Goal: Task Accomplishment & Management: Manage account settings

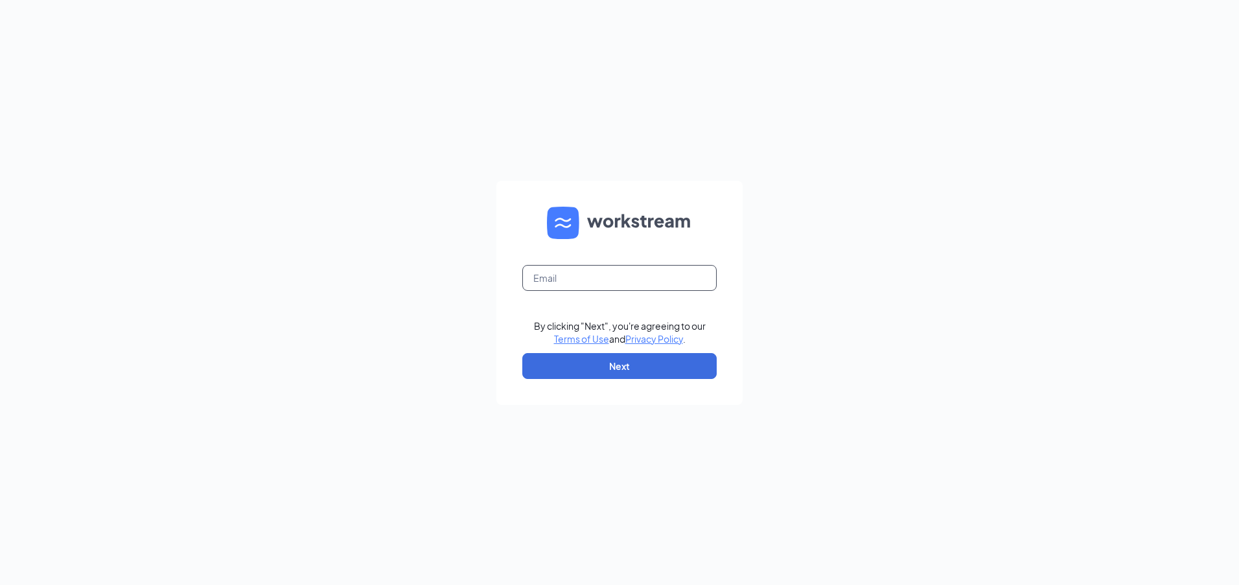
click at [638, 288] on input "text" at bounding box center [619, 278] width 194 height 26
type input "jcronce13@gmail.com"
click at [610, 364] on button "Next" at bounding box center [619, 366] width 194 height 26
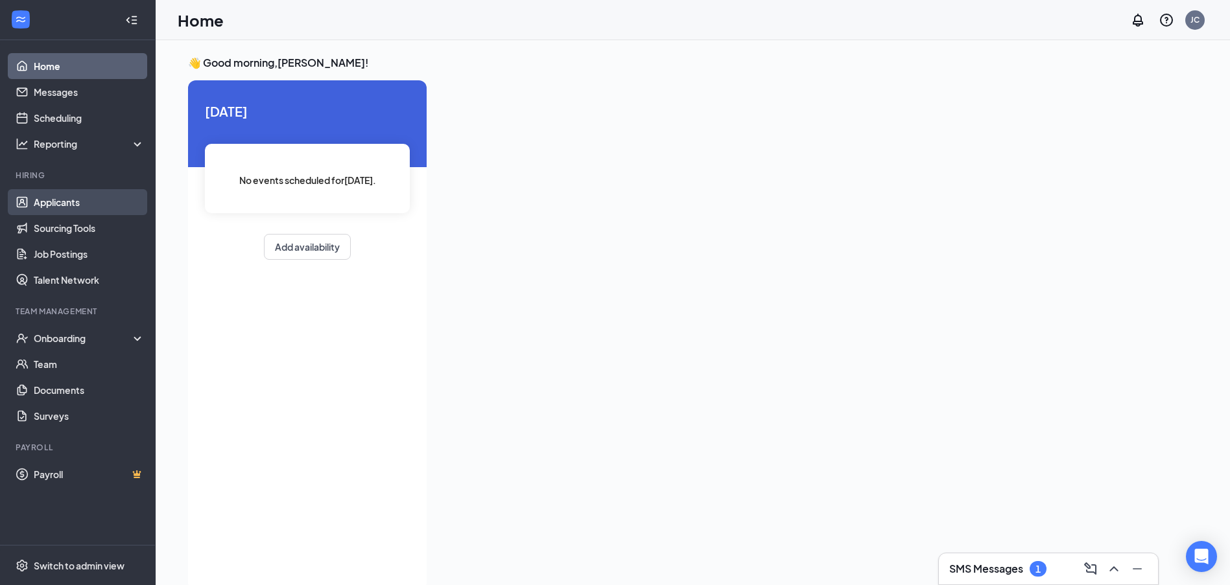
click at [67, 208] on link "Applicants" at bounding box center [89, 202] width 111 height 26
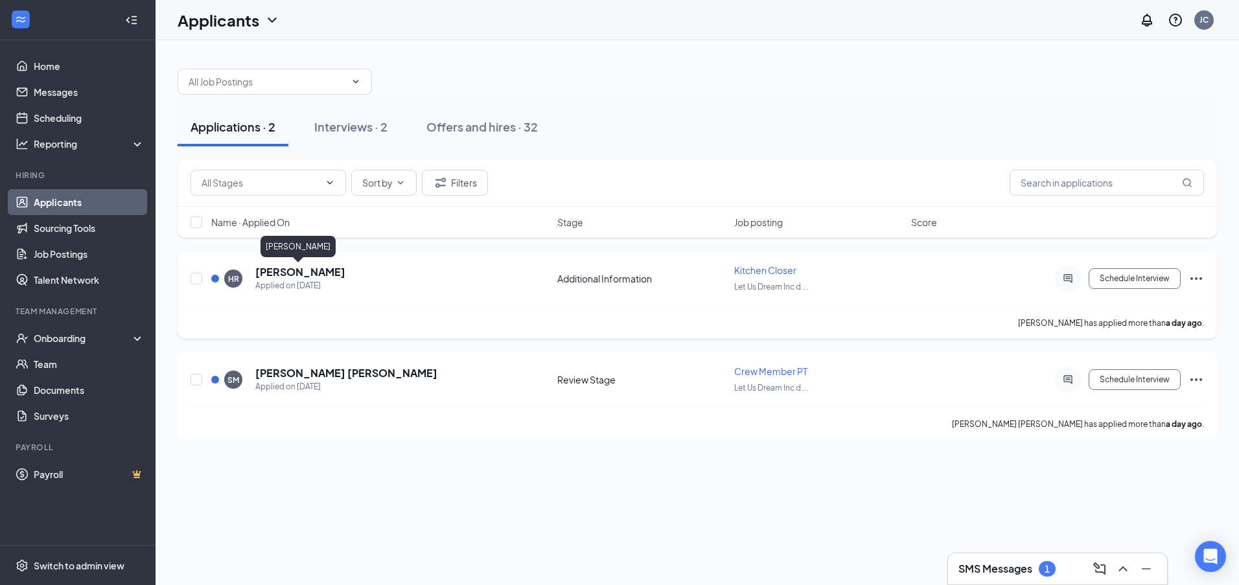
click at [325, 274] on h5 "[PERSON_NAME]" at bounding box center [300, 272] width 90 height 14
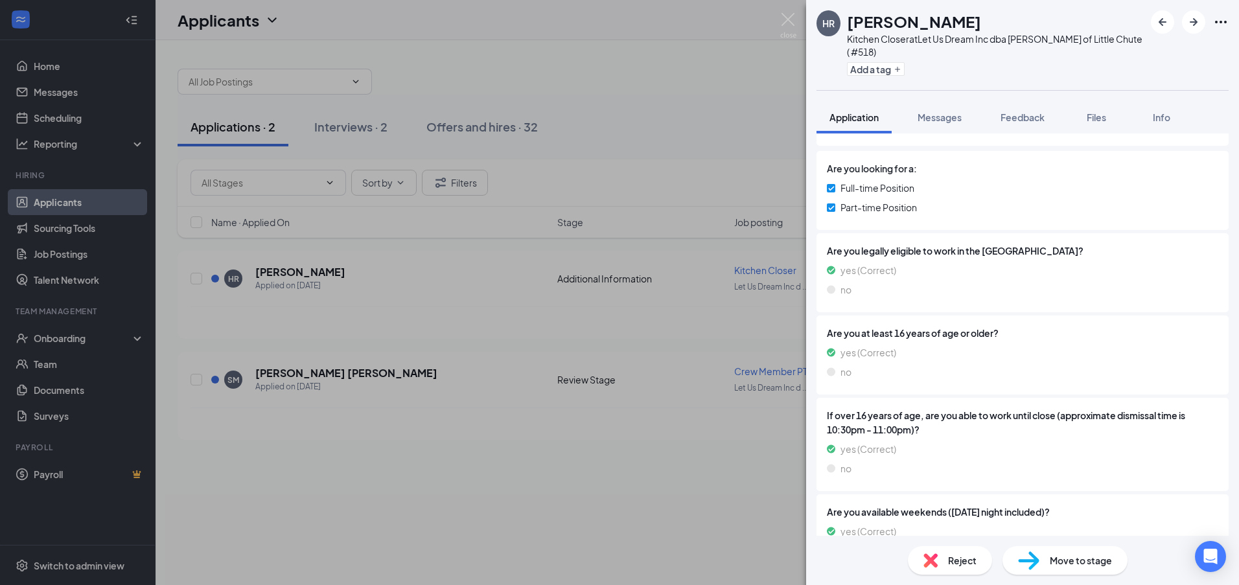
scroll to position [306, 0]
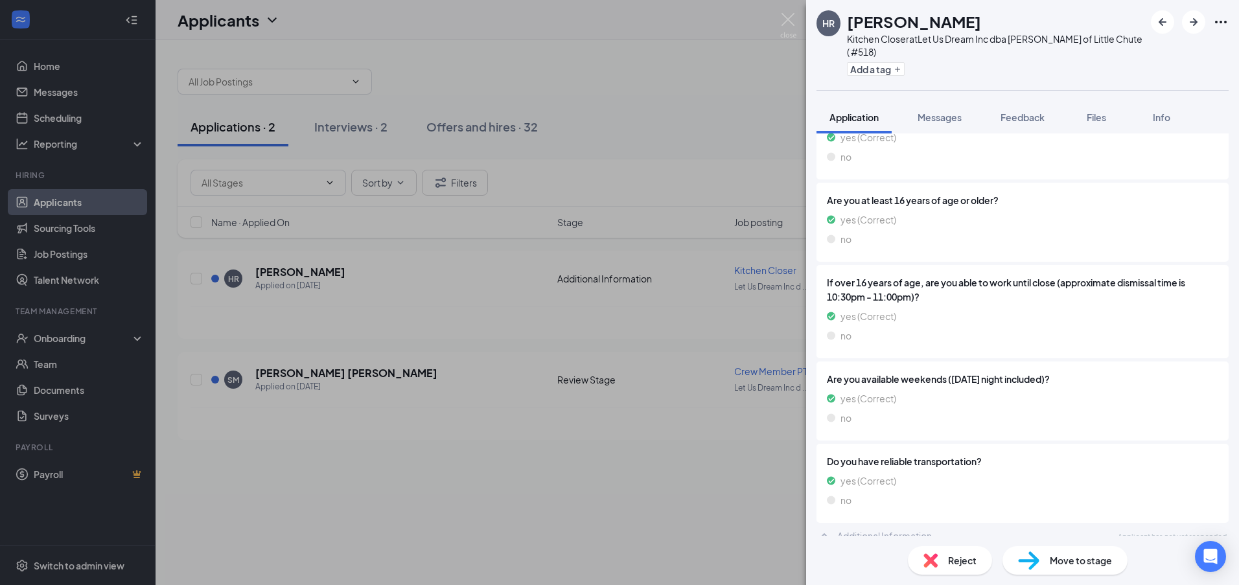
click at [368, 395] on div "HR [PERSON_NAME] Kitchen Closer at Let Us Dream Inc dba [PERSON_NAME] of Little…" at bounding box center [619, 292] width 1239 height 585
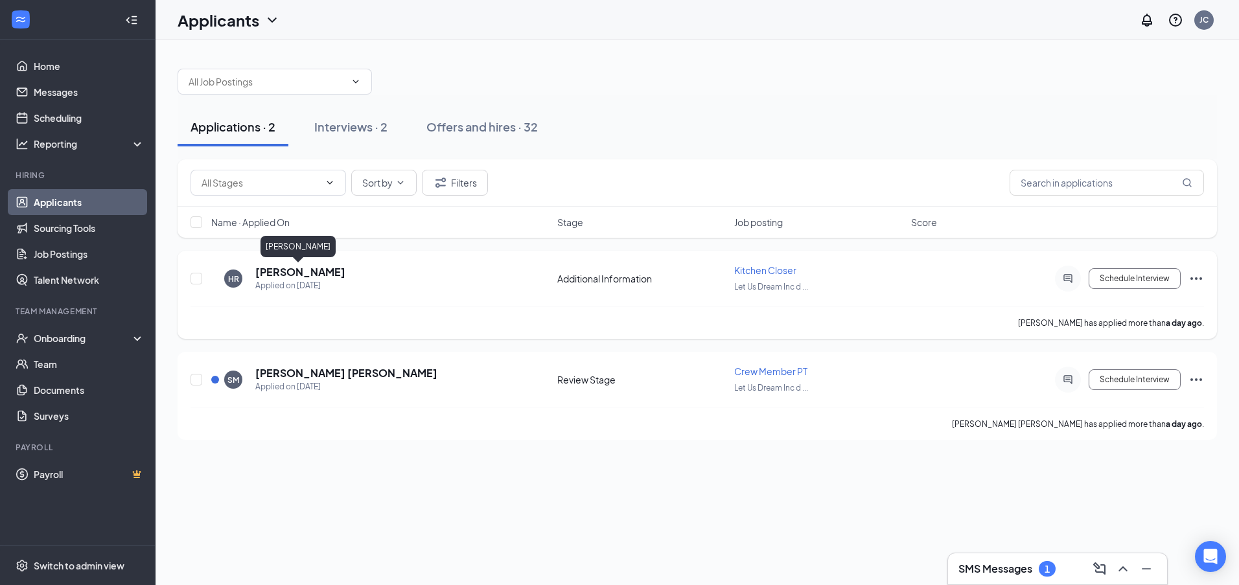
click at [317, 279] on h5 "[PERSON_NAME]" at bounding box center [300, 272] width 90 height 14
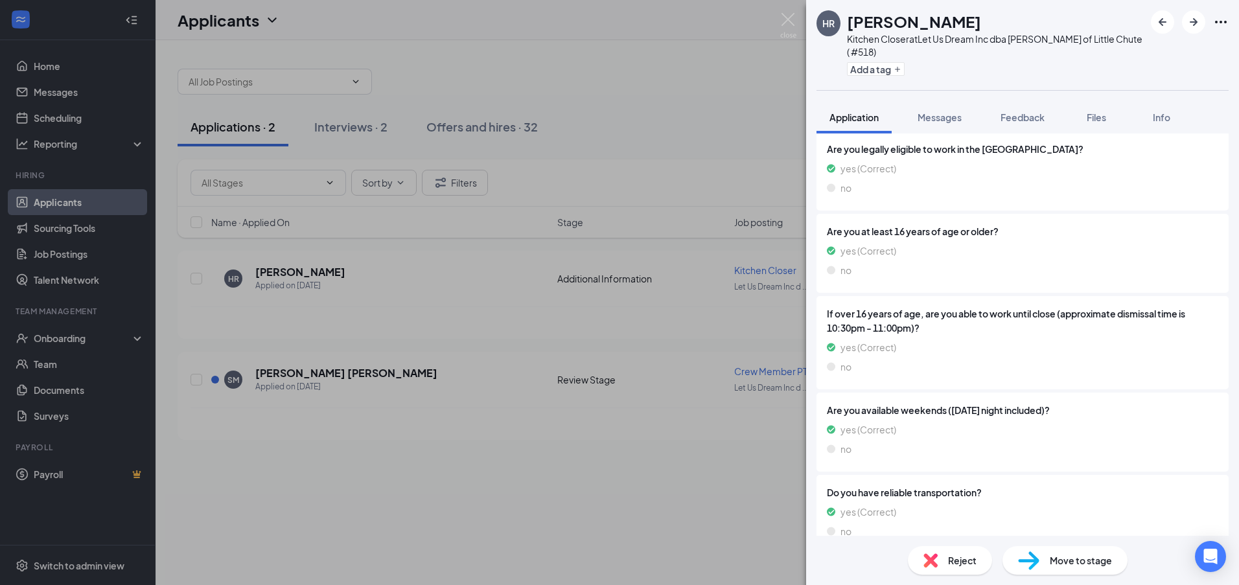
scroll to position [306, 0]
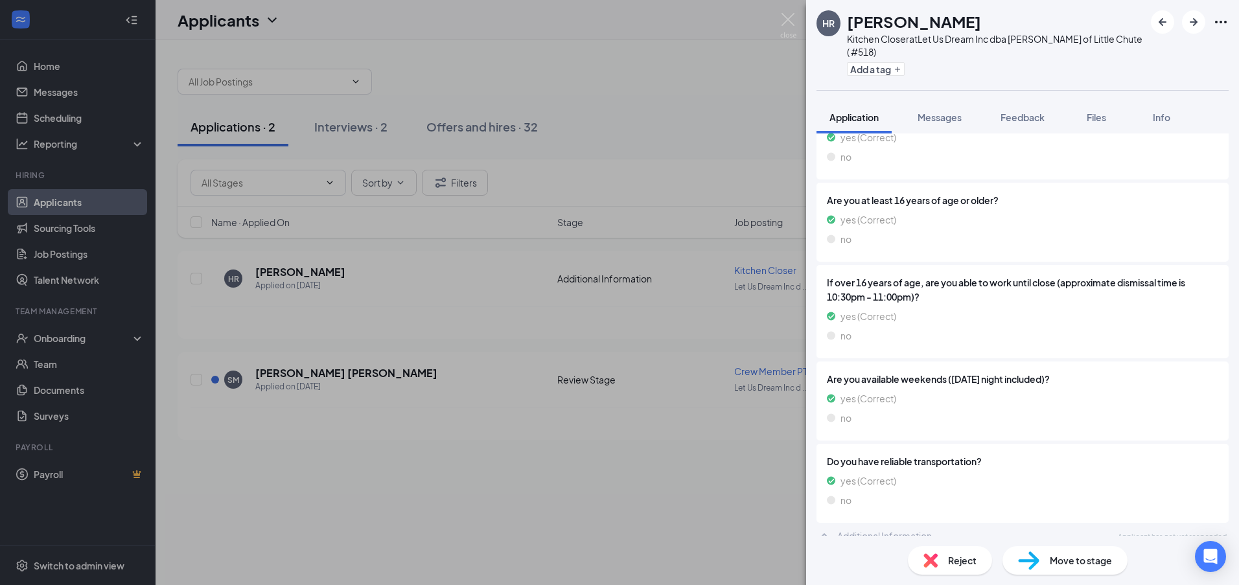
click at [508, 519] on div "HR [PERSON_NAME] Kitchen Closer at Let Us Dream Inc dba [PERSON_NAME] of Little…" at bounding box center [619, 292] width 1239 height 585
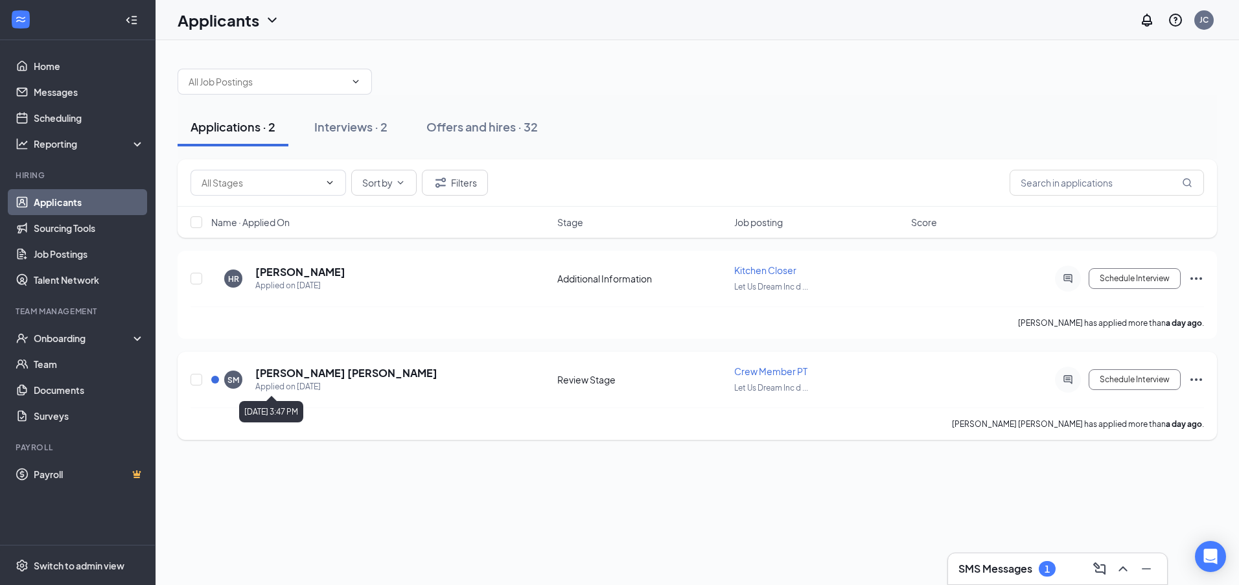
click at [270, 387] on div "Applied on [DATE]" at bounding box center [346, 386] width 182 height 13
click at [289, 366] on div "[PERSON_NAME] Applied on [DATE] Review Stage Crew Member PT Let Us Dream Inc d …" at bounding box center [698, 386] width 1014 height 43
click at [288, 373] on h5 "[PERSON_NAME] [PERSON_NAME]" at bounding box center [346, 373] width 182 height 14
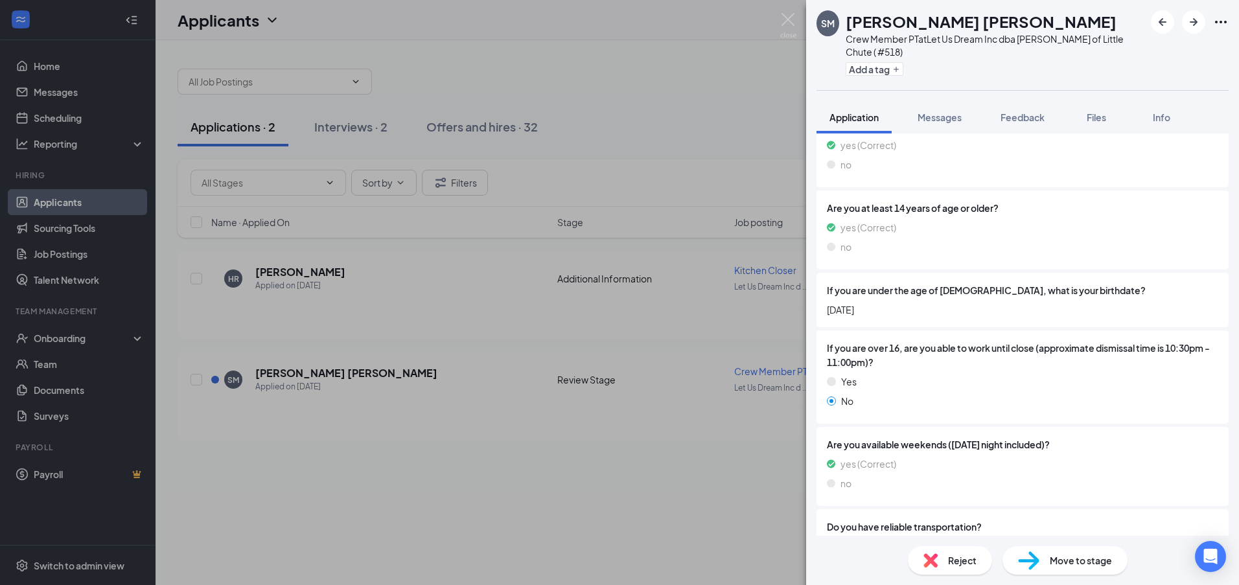
scroll to position [345, 0]
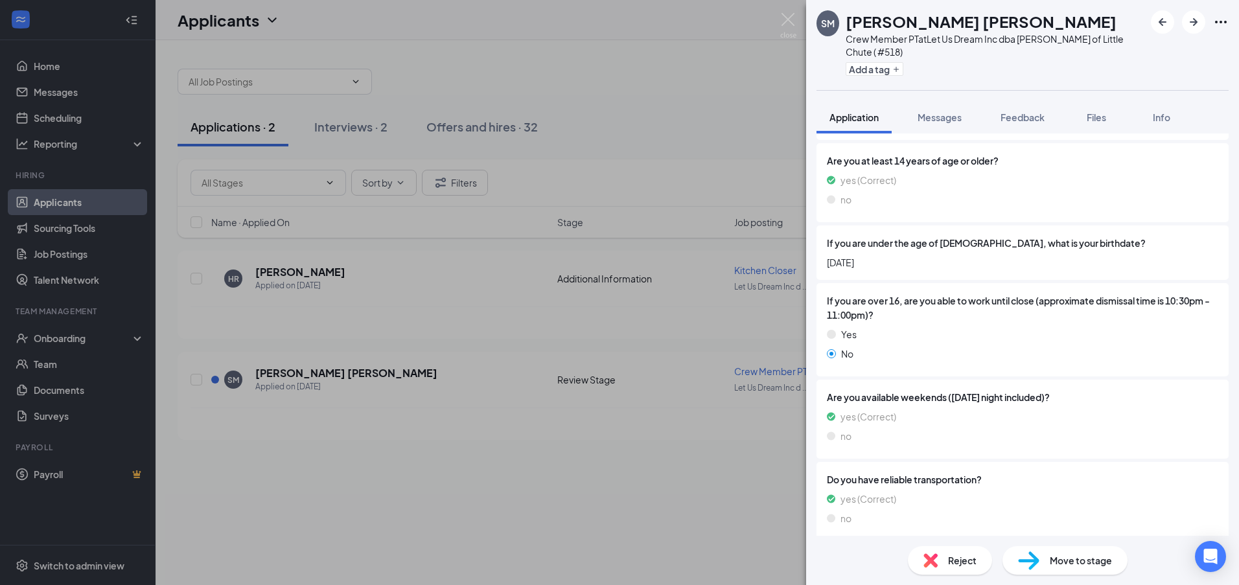
click at [748, 159] on div "[PERSON_NAME] Crew Member PT at Let Us Dream Inc dba [PERSON_NAME] of Little Ch…" at bounding box center [619, 292] width 1239 height 585
